Goal: Information Seeking & Learning: Learn about a topic

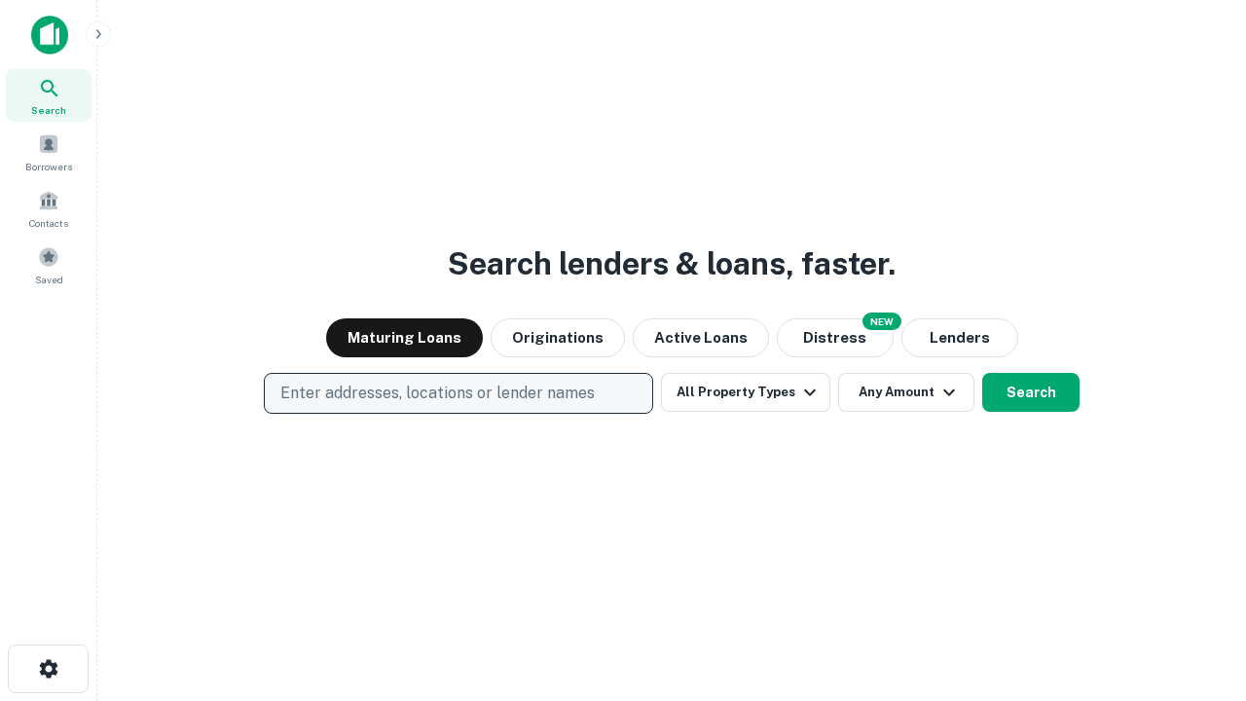
click at [458, 393] on p "Enter addresses, locations or lender names" at bounding box center [437, 393] width 314 height 23
type input "**********"
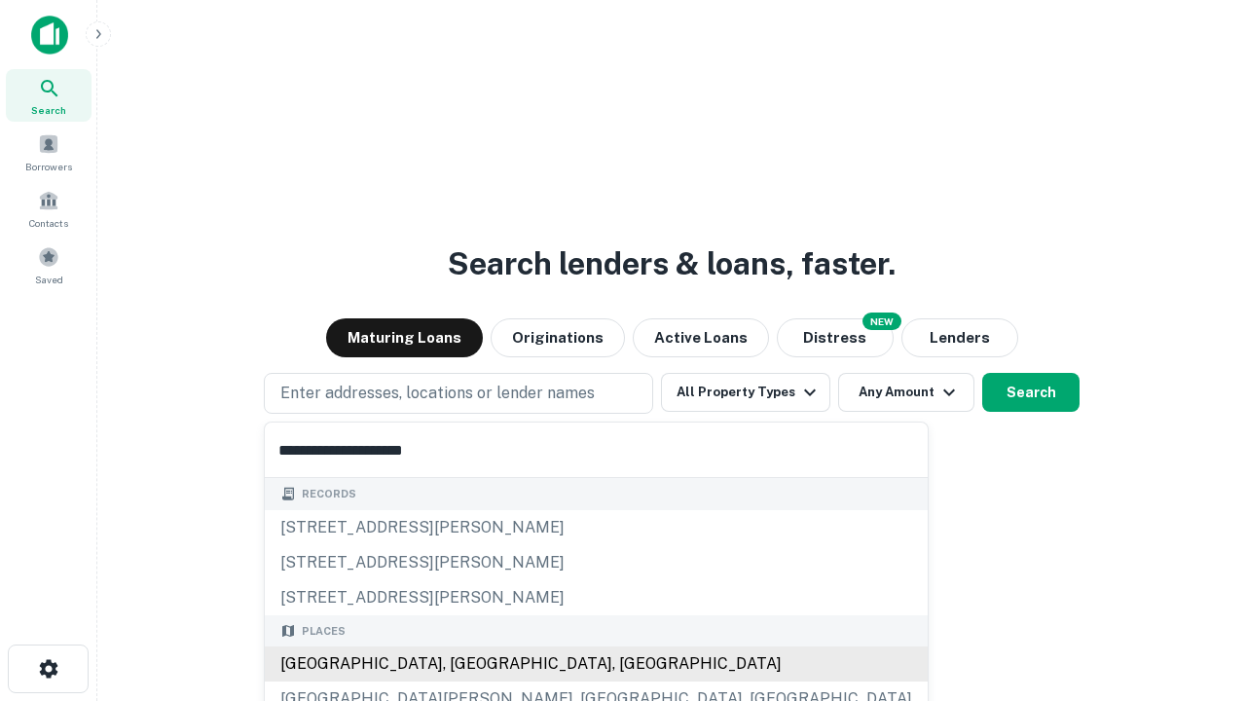
click at [465, 664] on div "[GEOGRAPHIC_DATA], [GEOGRAPHIC_DATA], [GEOGRAPHIC_DATA]" at bounding box center [596, 663] width 663 height 35
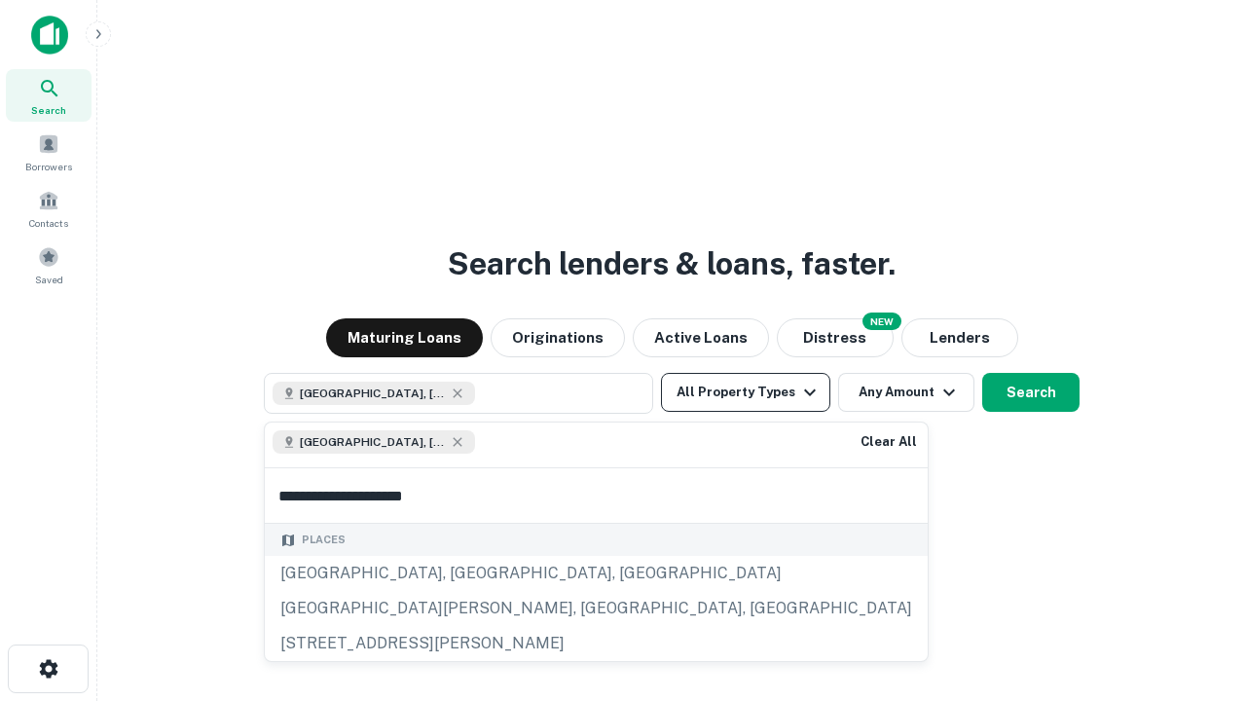
click at [746, 392] on button "All Property Types" at bounding box center [745, 392] width 169 height 39
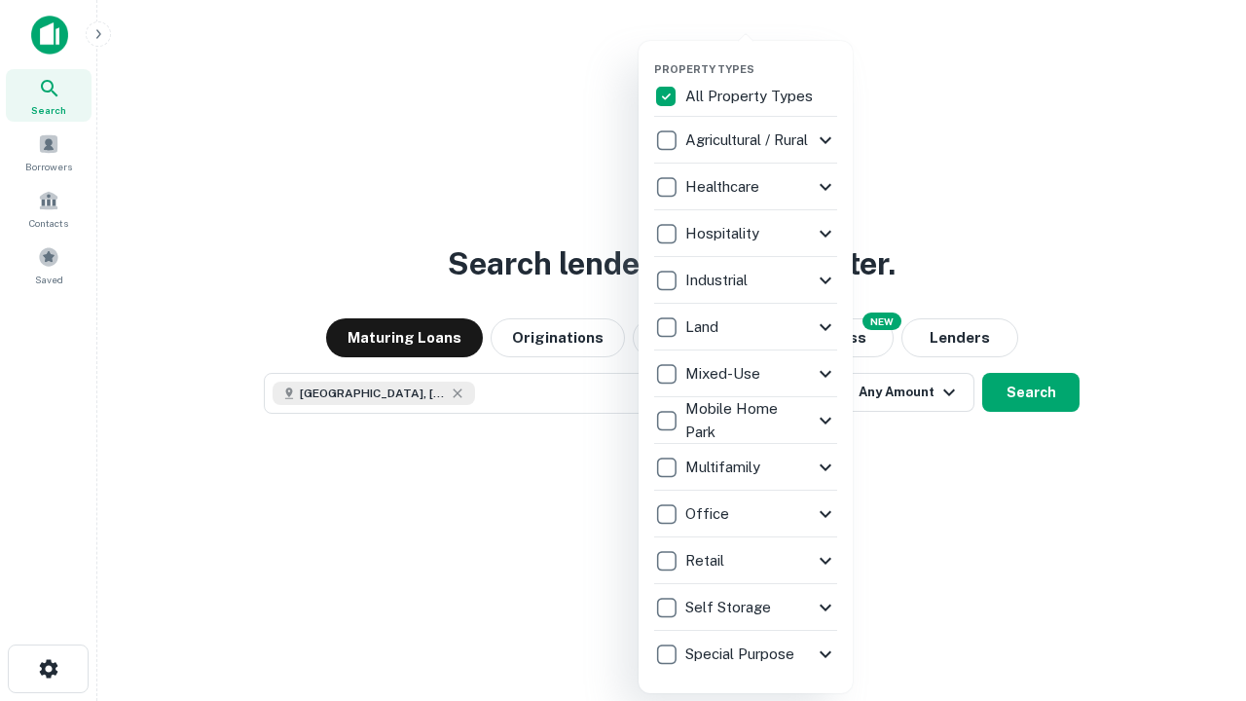
click at [761, 56] on button "button" at bounding box center [761, 56] width 214 height 1
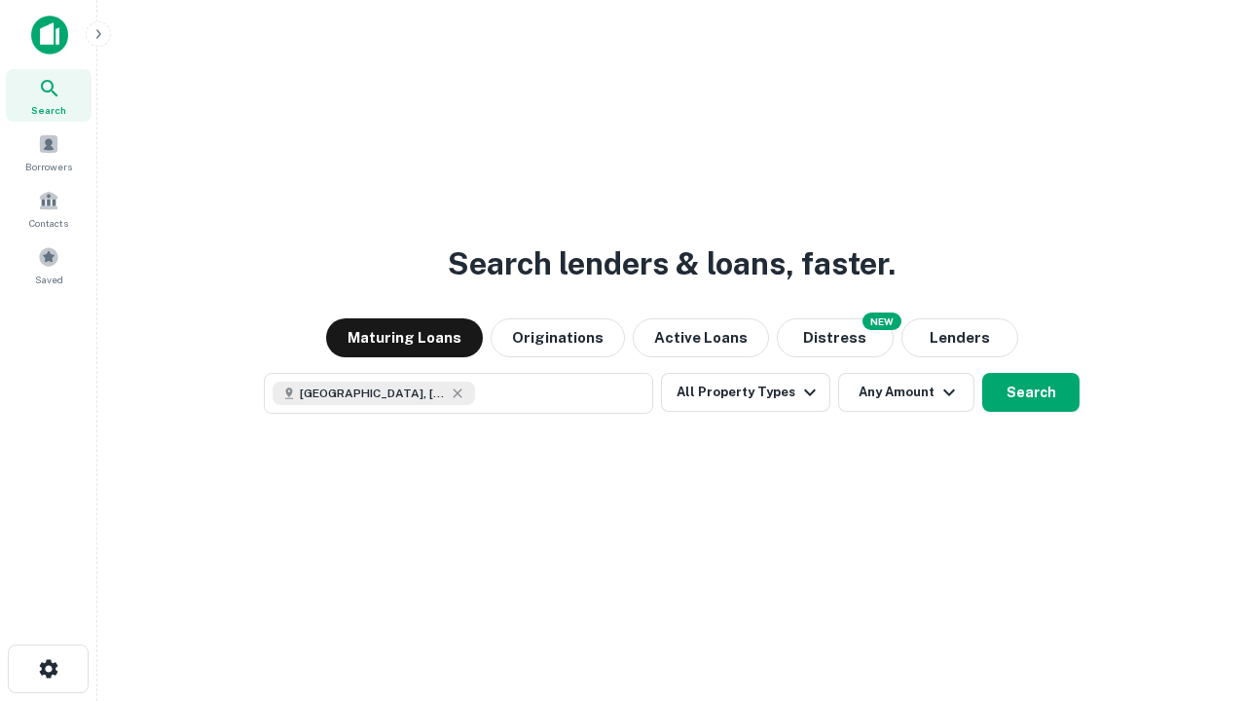
scroll to position [31, 0]
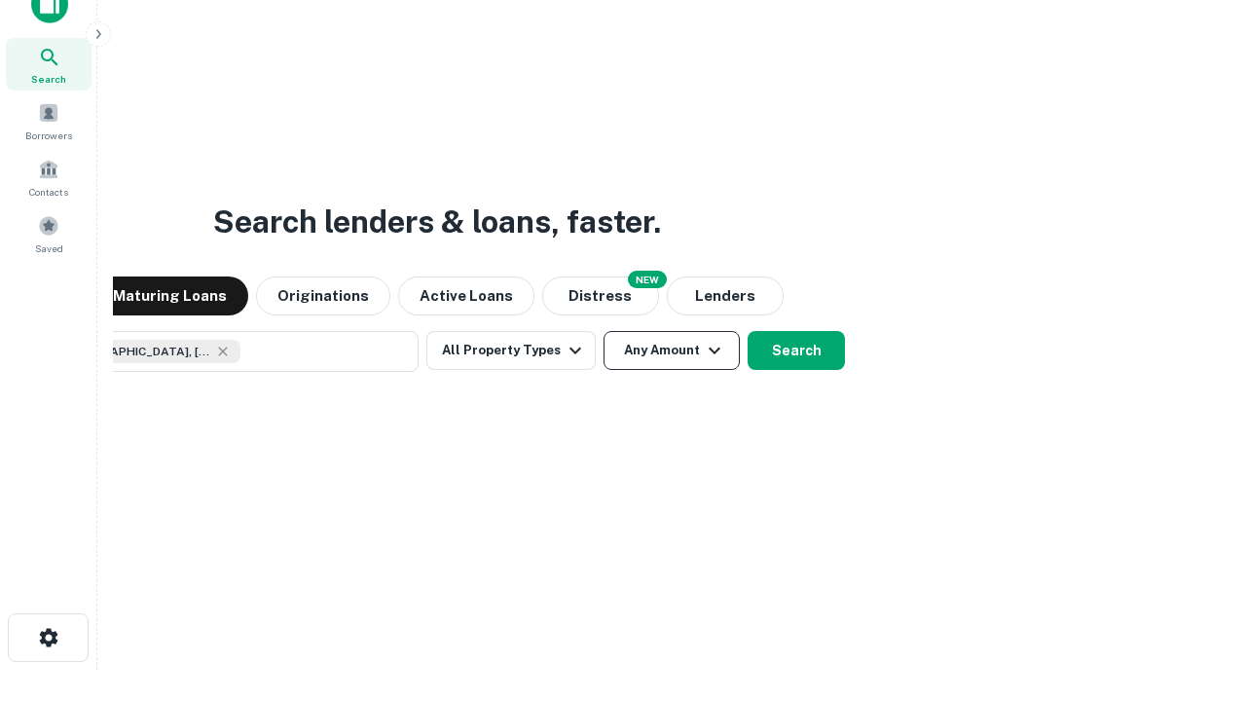
click at [604, 331] on button "Any Amount" at bounding box center [672, 350] width 136 height 39
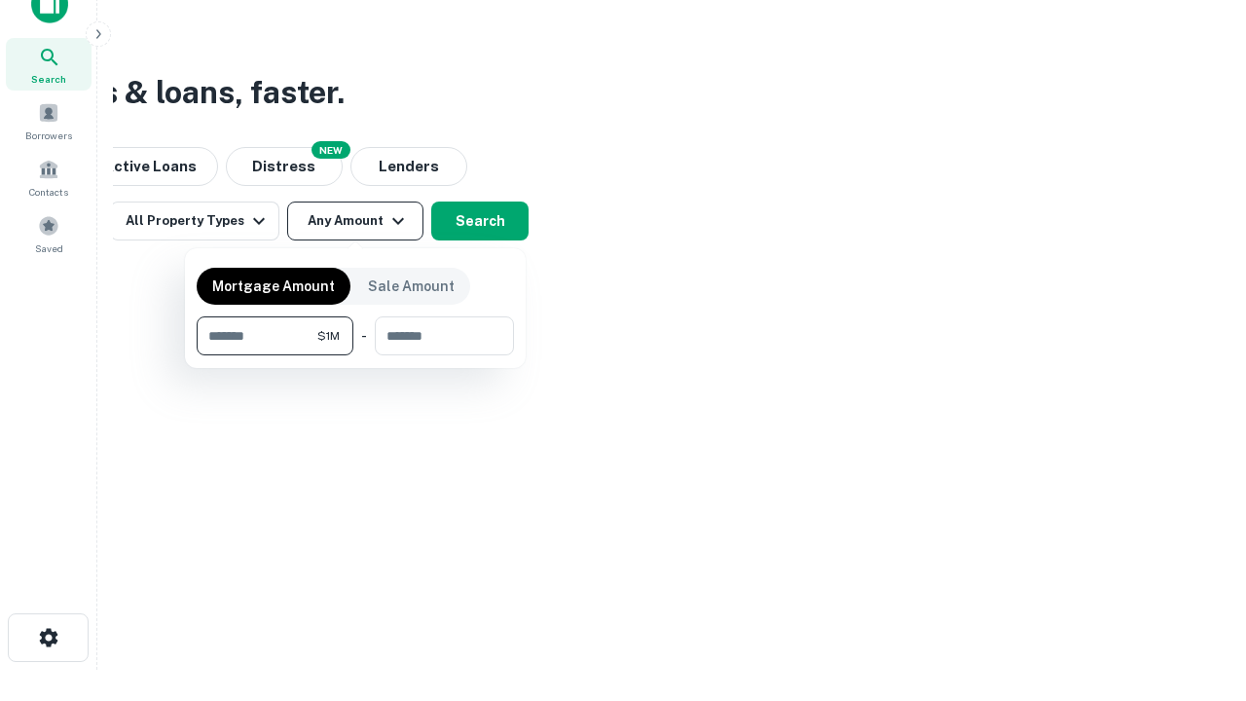
type input "*******"
click at [355, 355] on button "button" at bounding box center [355, 355] width 317 height 1
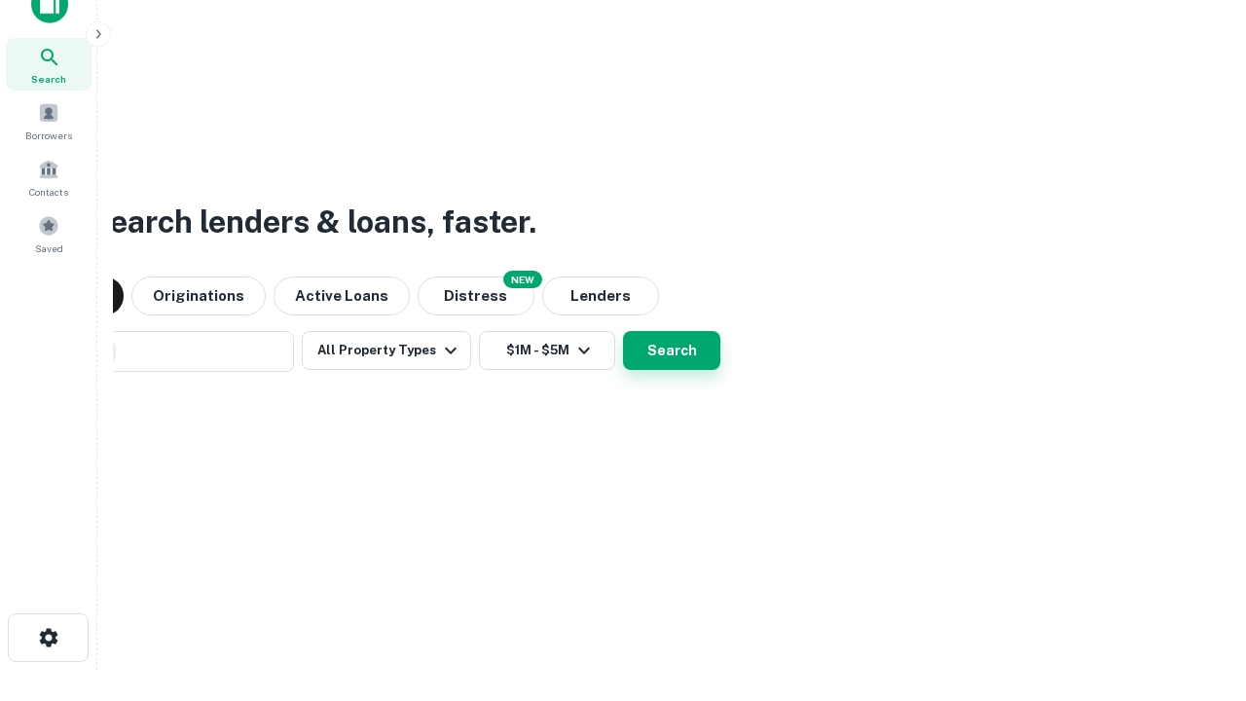
click at [623, 331] on button "Search" at bounding box center [671, 350] width 97 height 39
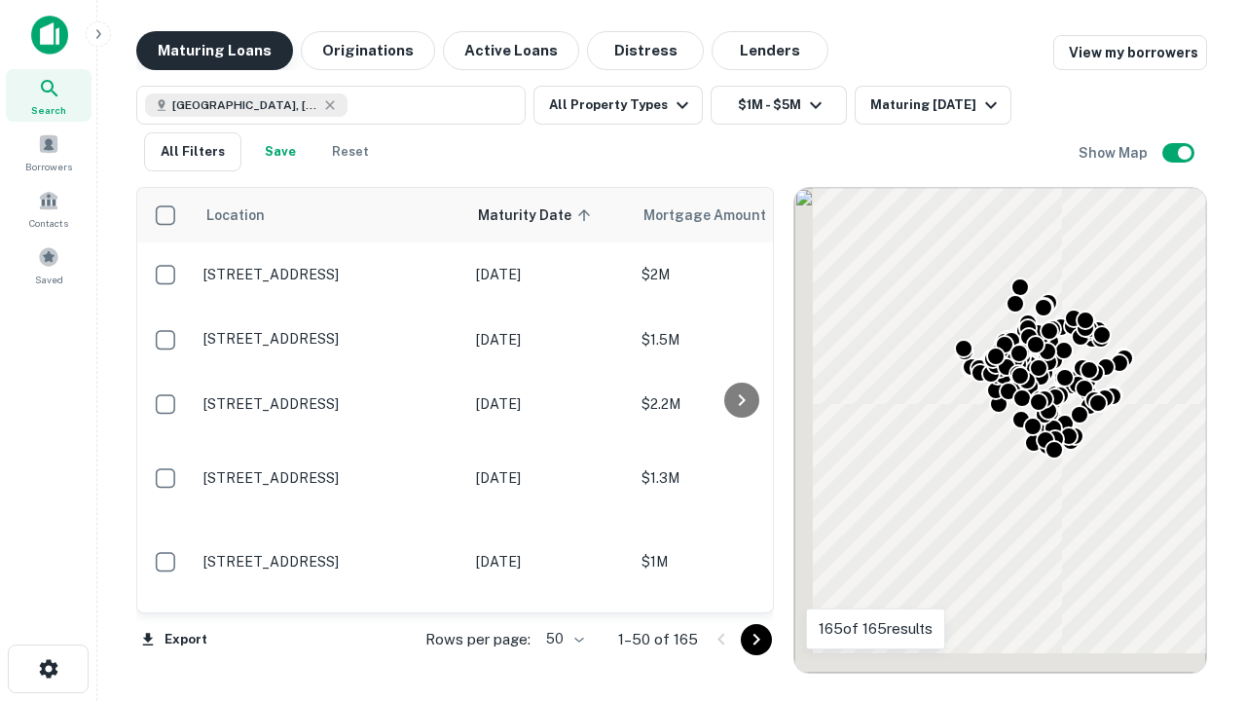
click at [214, 51] on button "Maturing Loans" at bounding box center [214, 50] width 157 height 39
